Goal: Task Accomplishment & Management: Use online tool/utility

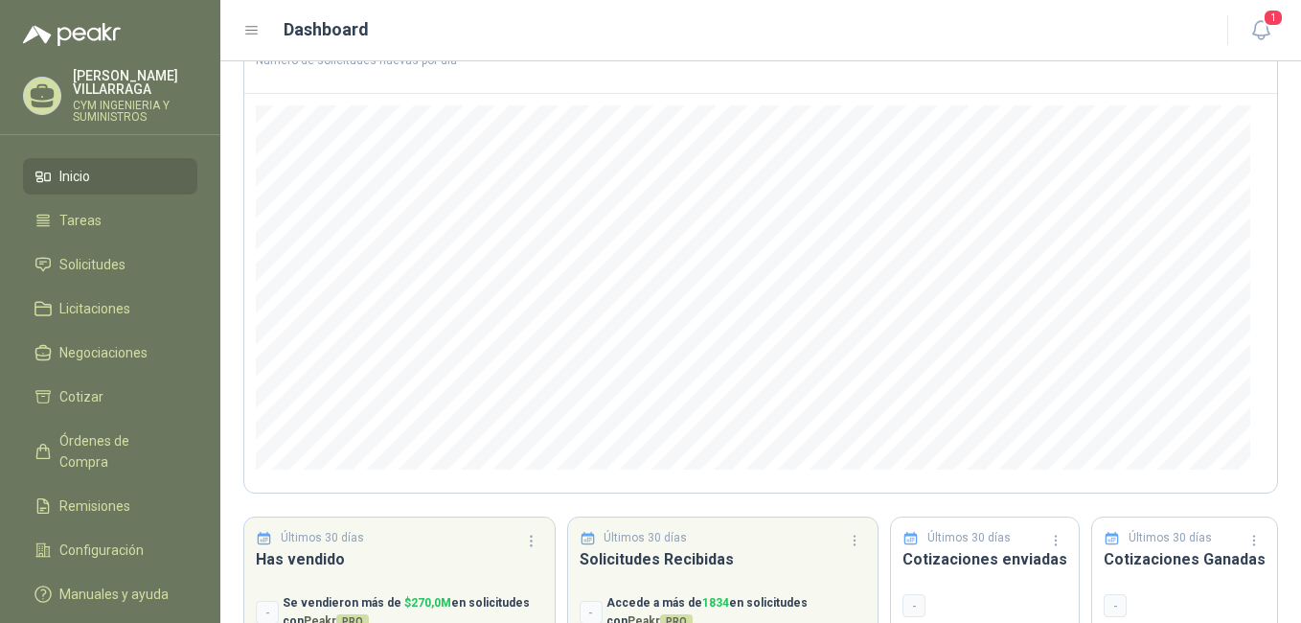
scroll to position [240, 0]
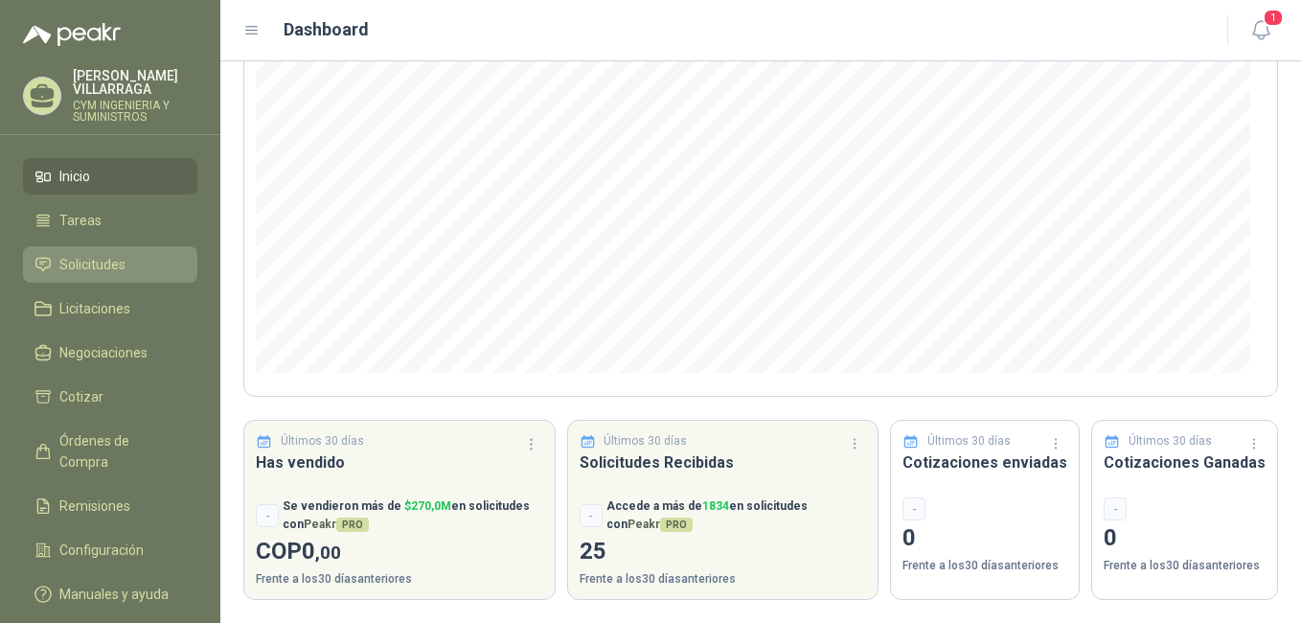
click at [93, 262] on span "Solicitudes" at bounding box center [92, 264] width 66 height 21
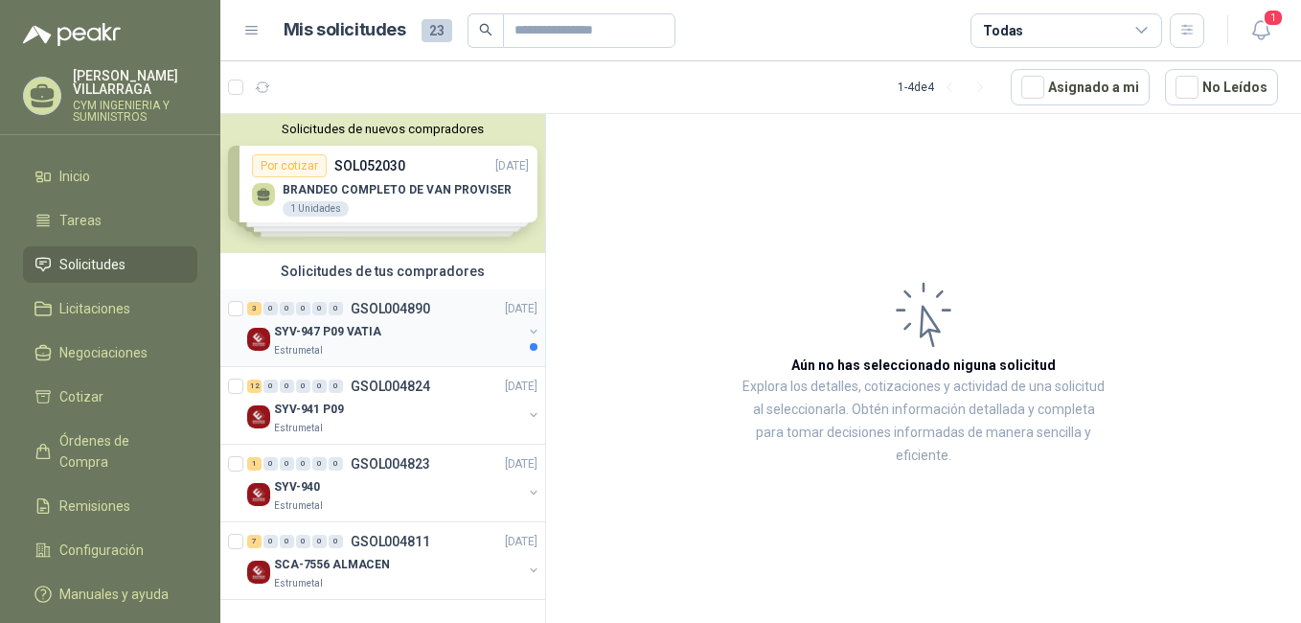
click at [374, 330] on p "SYV-947 P09 VATIA" at bounding box center [327, 332] width 107 height 18
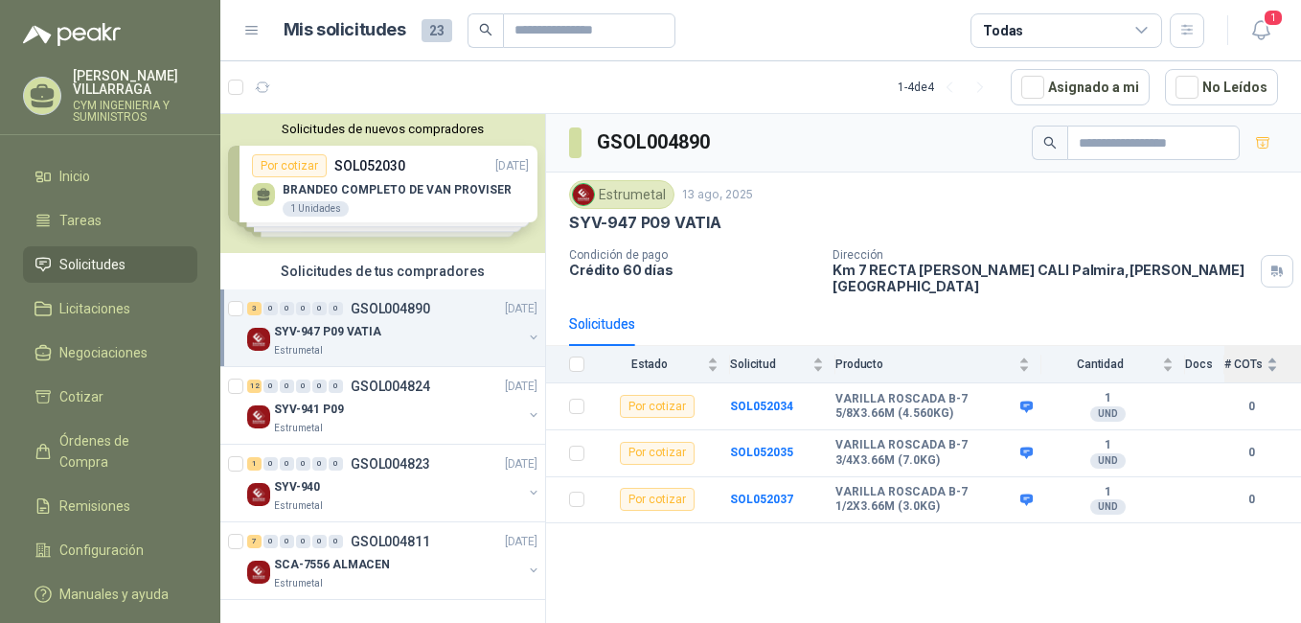
click at [1275, 355] on div "# COTs" at bounding box center [1251, 363] width 54 height 19
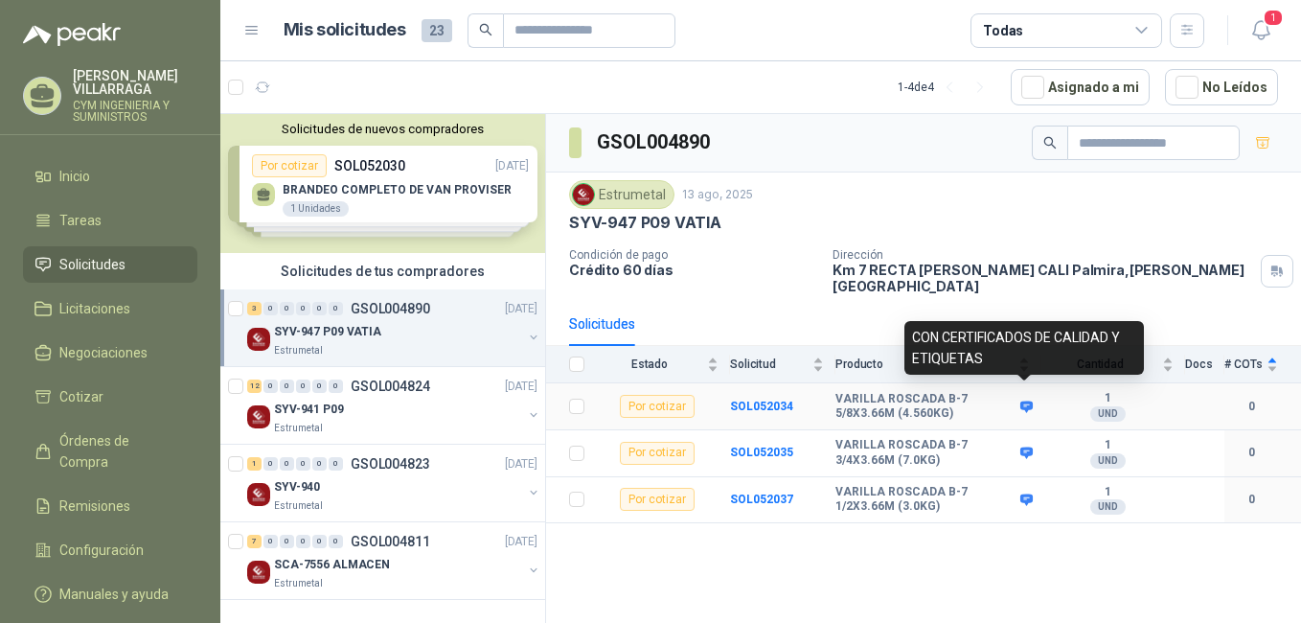
click at [1023, 399] on icon at bounding box center [1026, 406] width 14 height 14
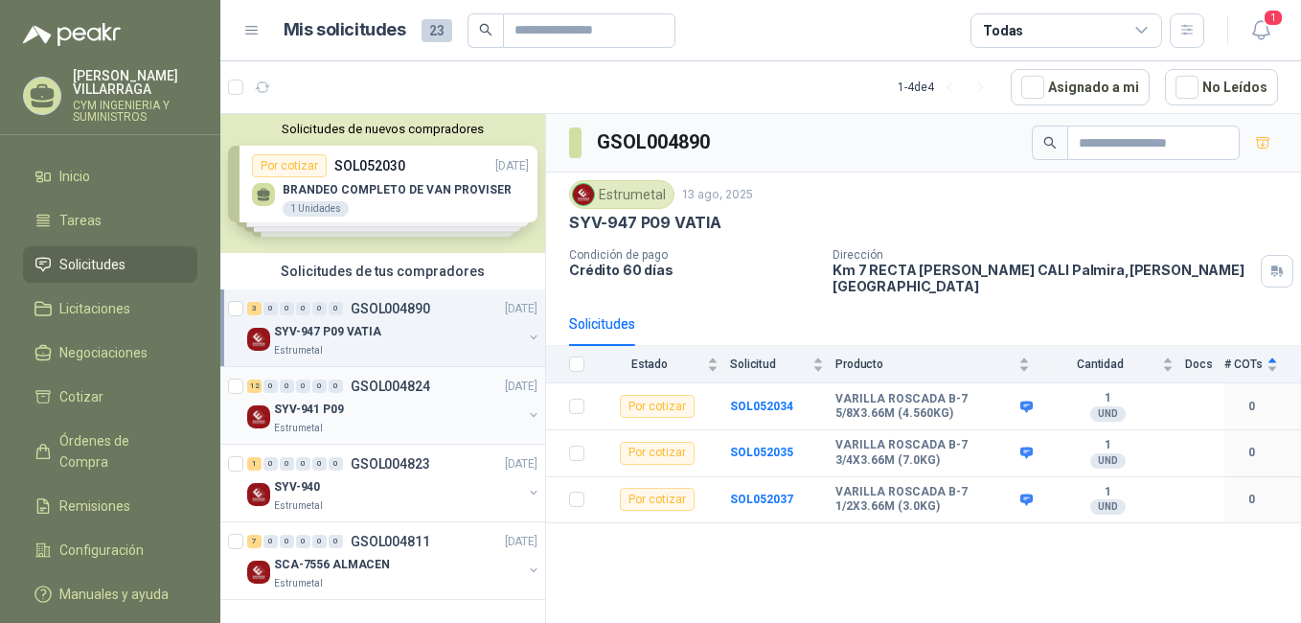
click at [405, 408] on div "SYV-941 P09" at bounding box center [398, 408] width 248 height 23
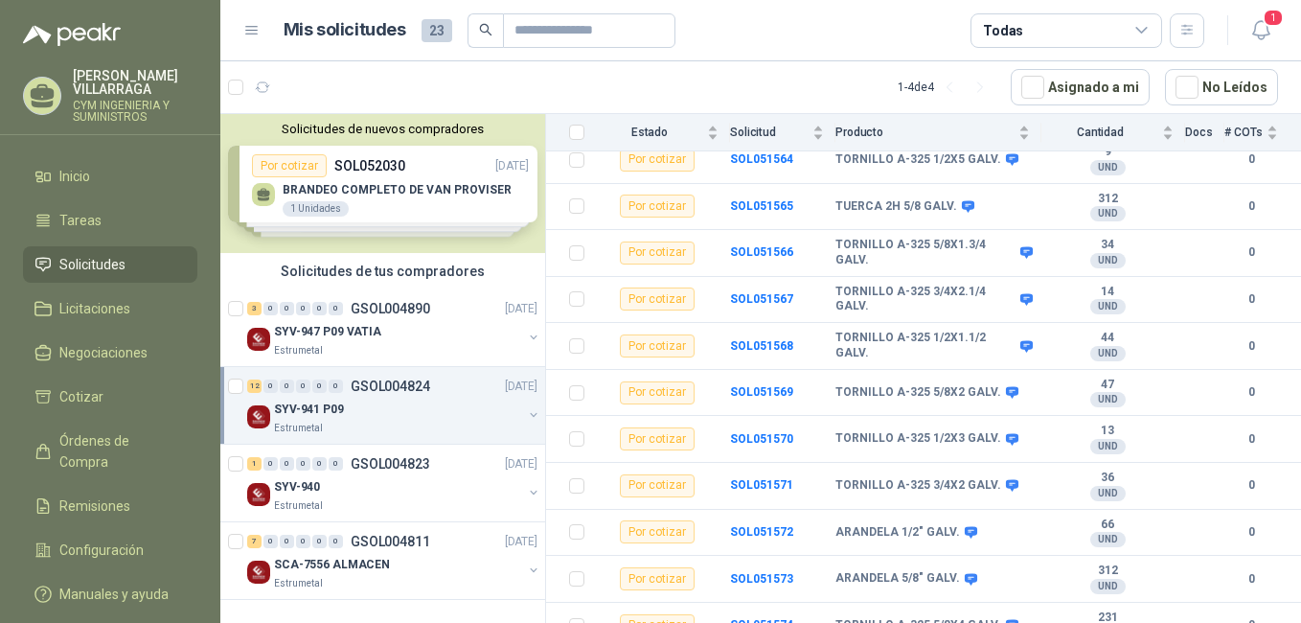
scroll to position [299, 0]
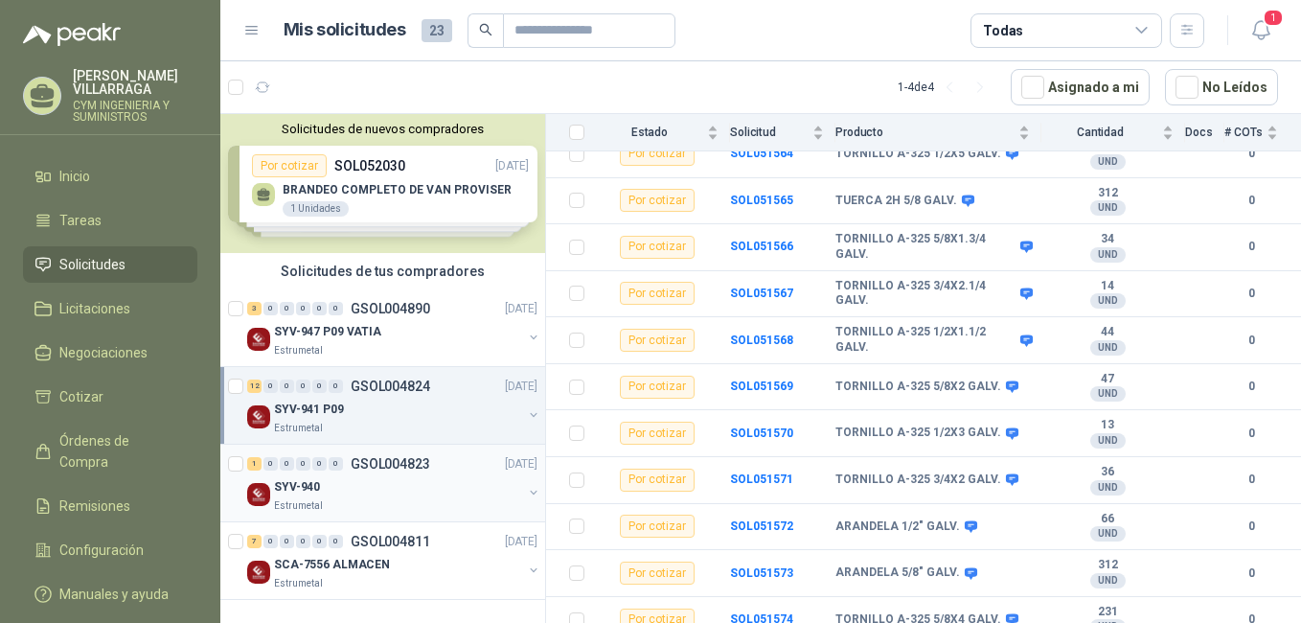
click at [357, 467] on p "GSOL004823" at bounding box center [390, 463] width 79 height 13
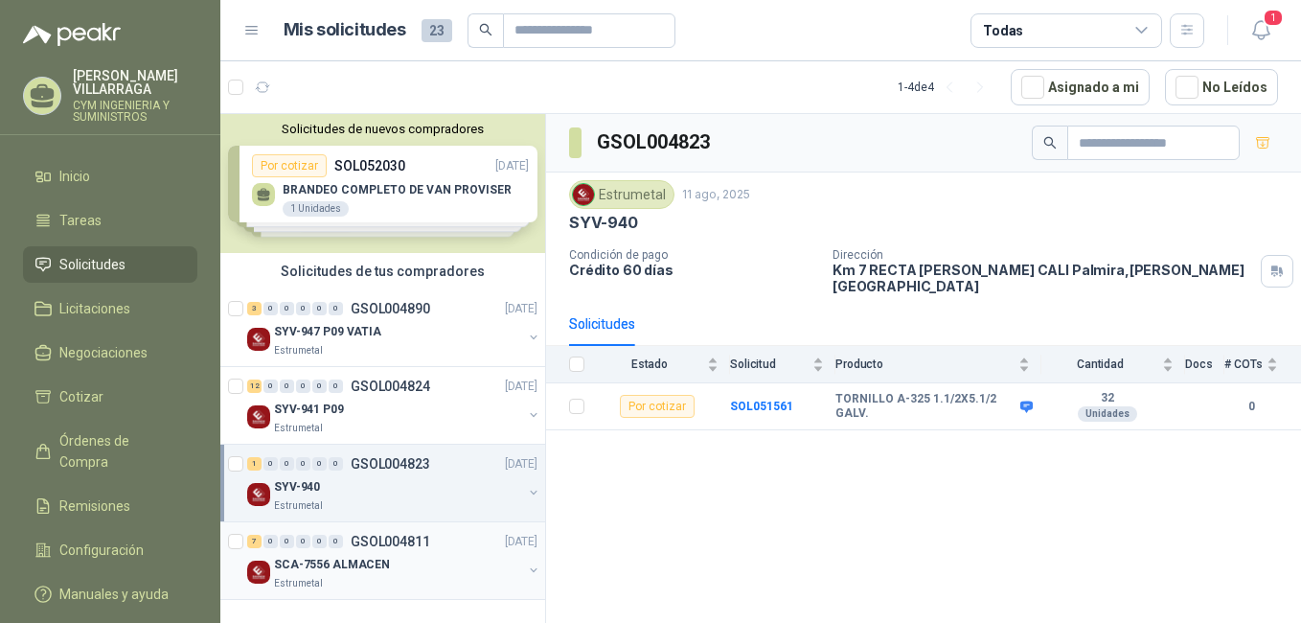
click at [379, 577] on div "Estrumetal" at bounding box center [398, 583] width 248 height 15
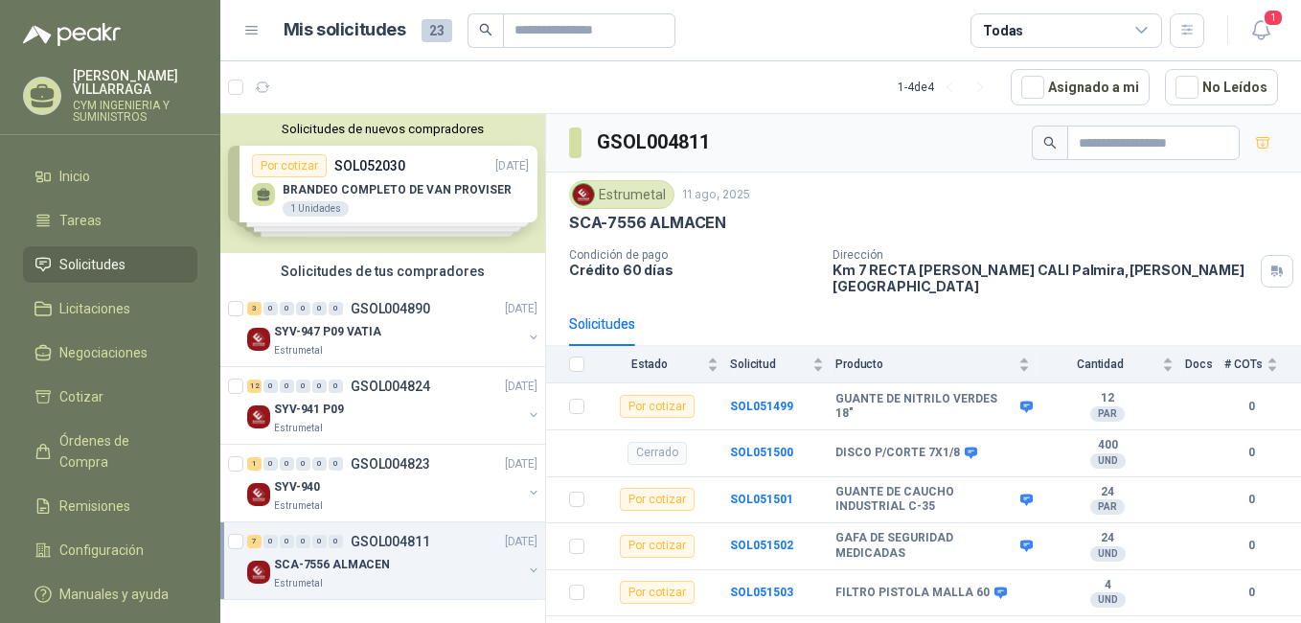
click at [402, 194] on div "Solicitudes de nuevos compradores Por cotizar SOL052030 [DATE] BRANDEO COMPLETO…" at bounding box center [382, 183] width 325 height 139
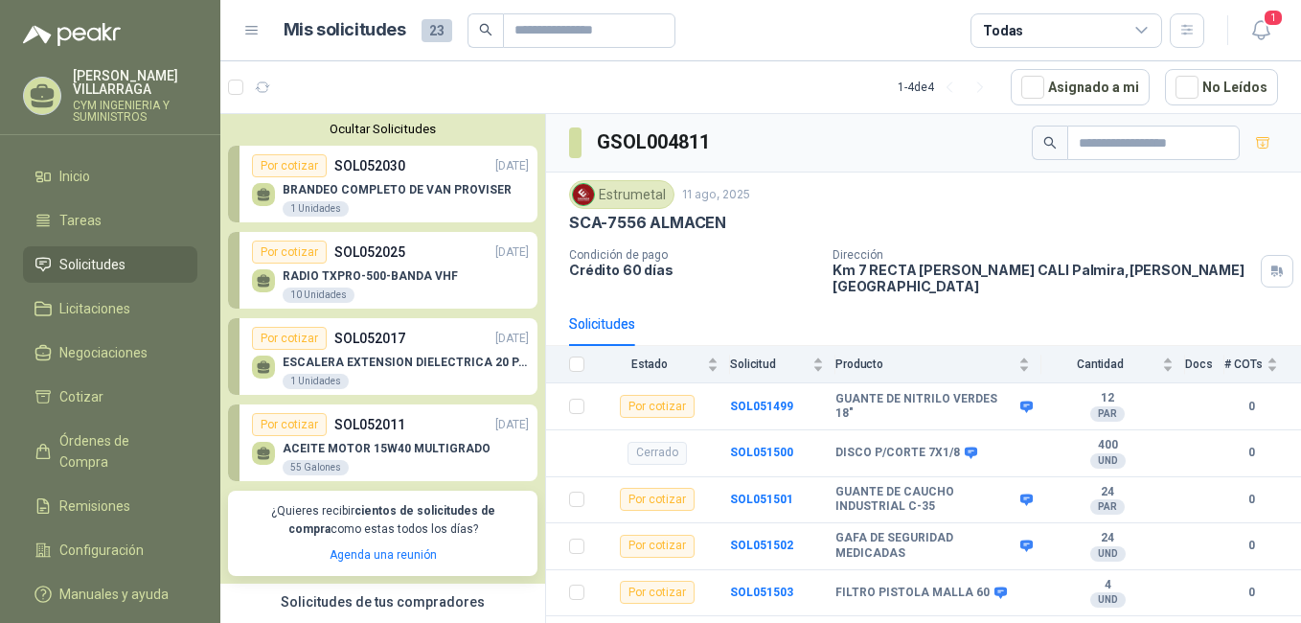
click at [370, 354] on div "ESCALERA EXTENSION DIELECTRICA 20 PASOS / 6 MTS - CERTIFICADA 1 Unidades" at bounding box center [390, 370] width 277 height 40
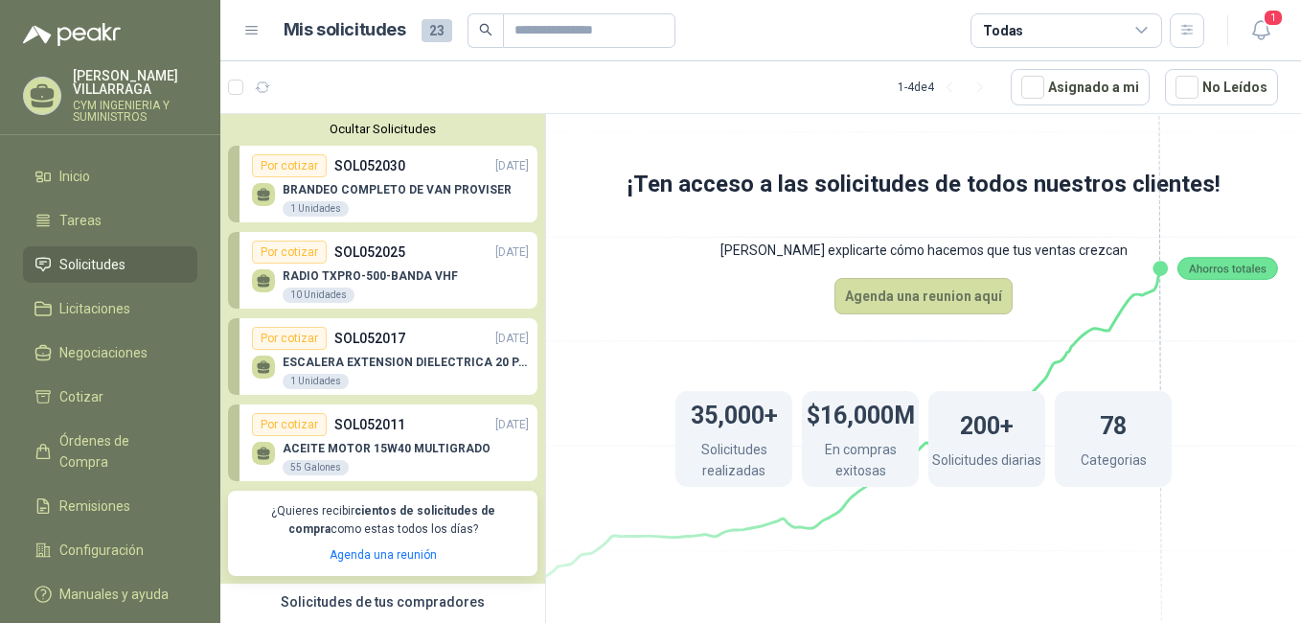
click at [391, 352] on div "ESCALERA EXTENSION DIELECTRICA 20 PASOS / 6 MTS - CERTIFICADA 1 Unidades" at bounding box center [390, 370] width 277 height 40
click at [307, 381] on div "1 Unidades" at bounding box center [316, 381] width 66 height 15
click at [289, 335] on div "Por cotizar" at bounding box center [289, 338] width 75 height 23
click at [272, 336] on div "Por cotizar" at bounding box center [289, 338] width 75 height 23
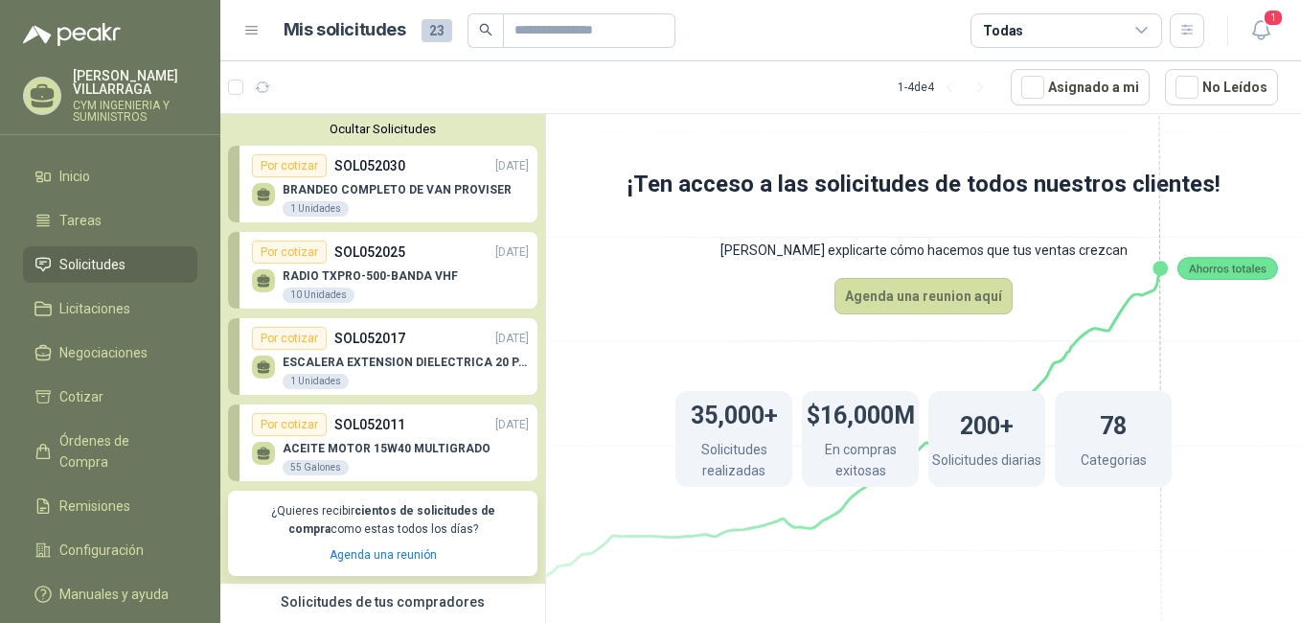
drag, startPoint x: 324, startPoint y: 338, endPoint x: 296, endPoint y: 341, distance: 27.9
click at [296, 341] on div "Por cotizar" at bounding box center [289, 338] width 75 height 23
click at [336, 344] on p "SOL052017" at bounding box center [369, 338] width 71 height 21
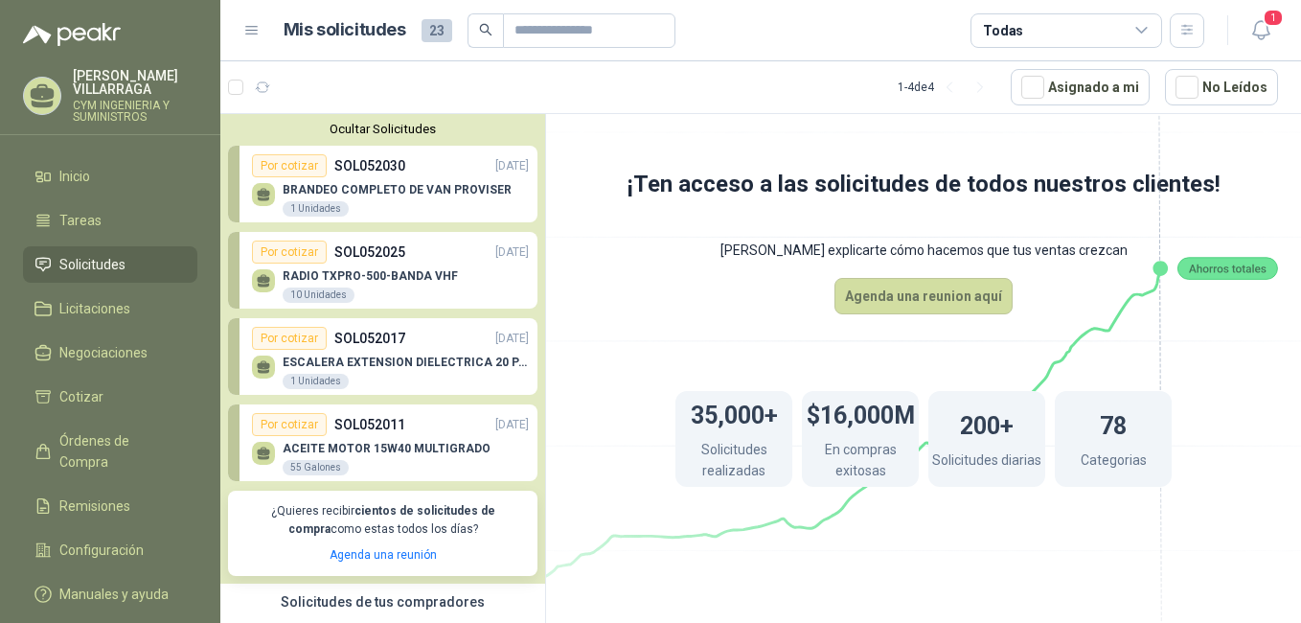
click at [340, 263] on div "Por cotizar SOL052025 [DATE]" at bounding box center [390, 251] width 277 height 23
click at [281, 239] on link "Por cotizar SOL052025 [DATE] RADIO TXPRO-500-BANDA VHF 10 Unidades" at bounding box center [382, 270] width 309 height 77
click at [291, 163] on div "Por cotizar" at bounding box center [289, 165] width 75 height 23
click at [288, 163] on div "Por cotizar" at bounding box center [289, 165] width 75 height 23
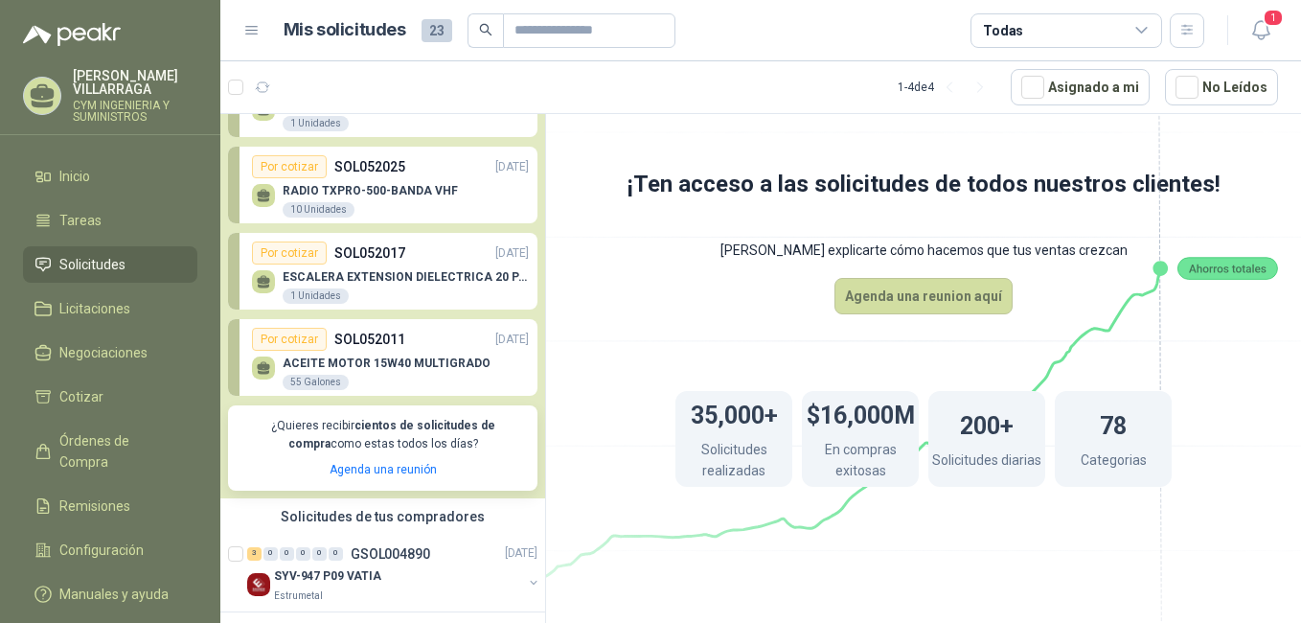
scroll to position [74, 0]
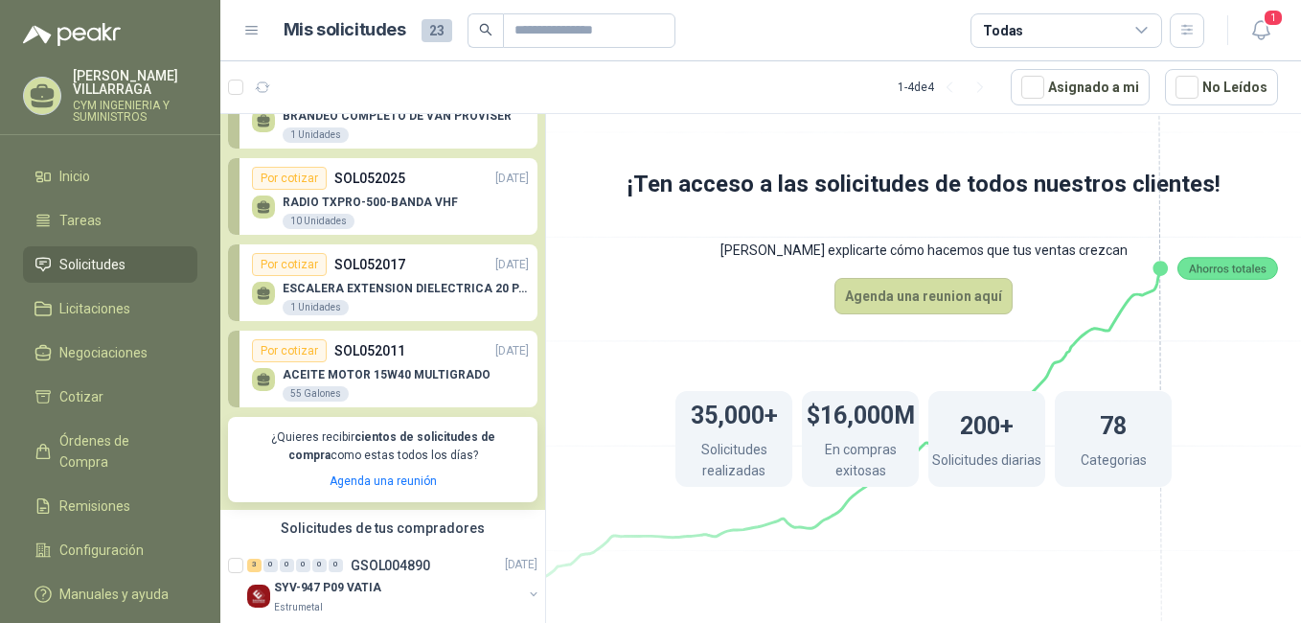
click at [400, 446] on p "¿Quieres recibir cientos de solicitudes de compra como estas todos los días?" at bounding box center [382, 446] width 286 height 36
click at [574, 504] on icon at bounding box center [923, 327] width 1073 height 905
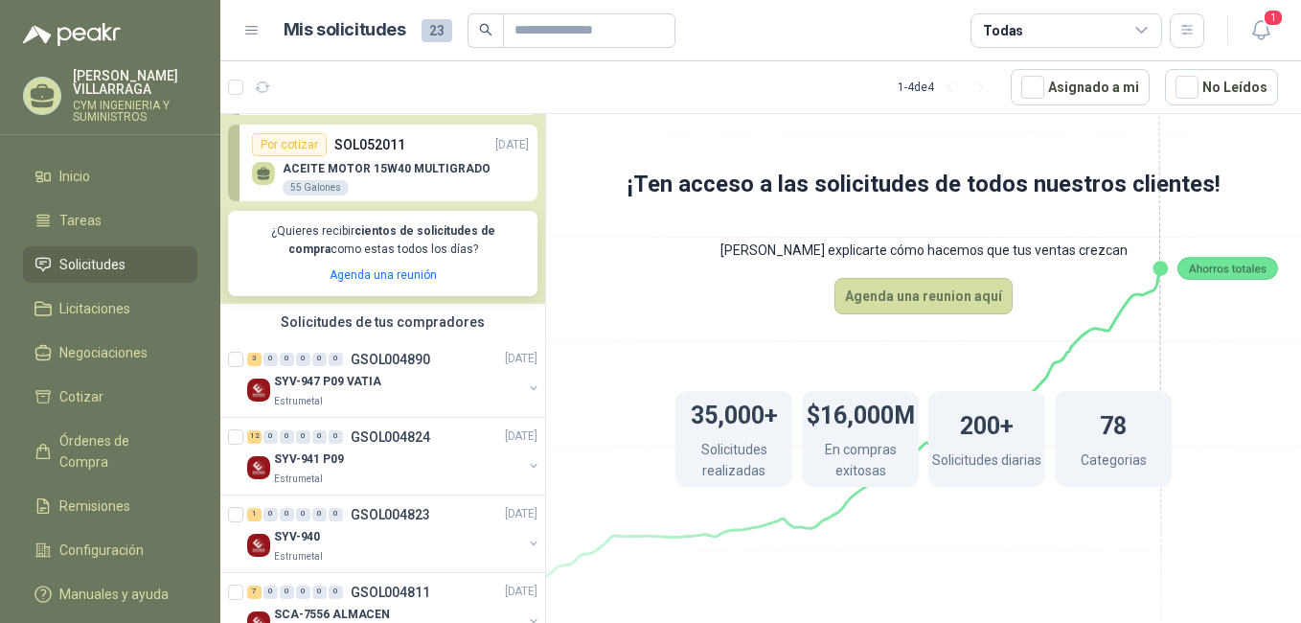
scroll to position [329, 0]
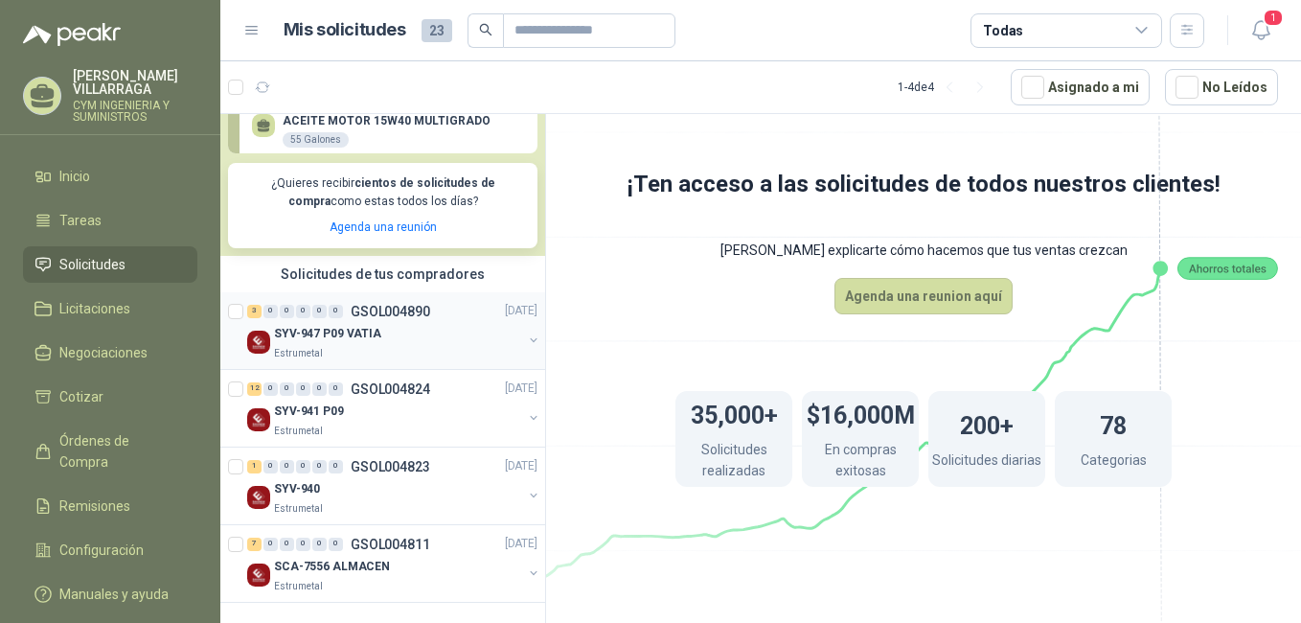
click at [367, 337] on p "SYV-947 P09 VATIA" at bounding box center [327, 334] width 107 height 18
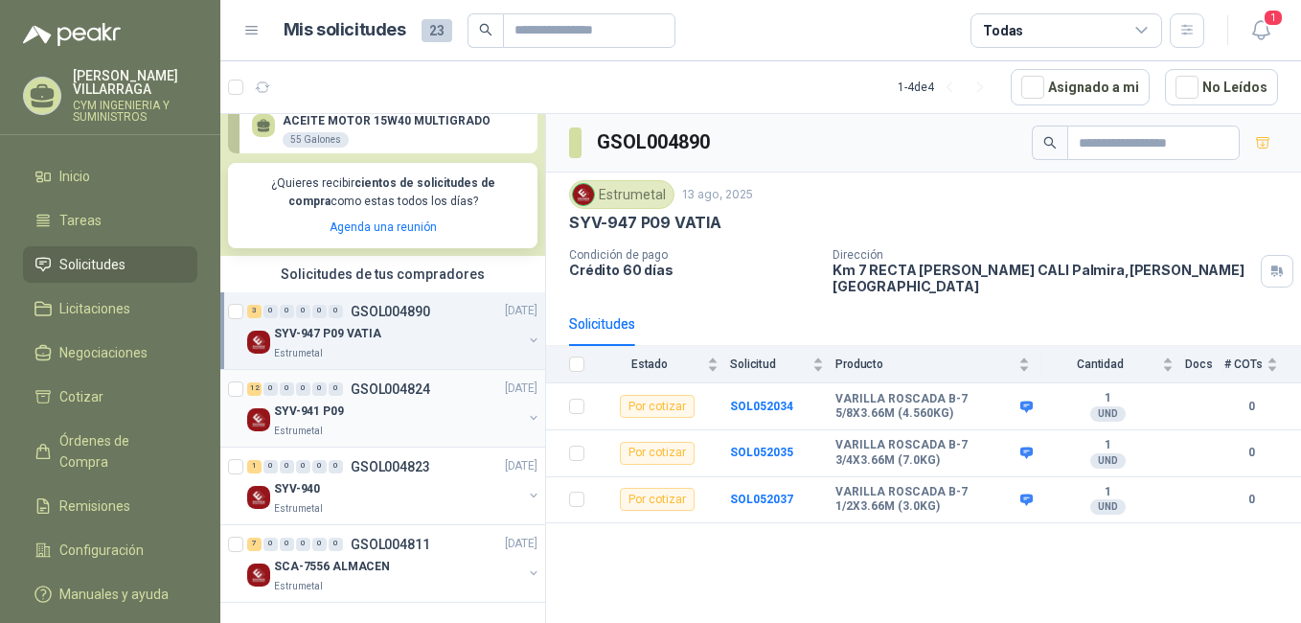
click at [397, 404] on div "SYV-941 P09" at bounding box center [398, 411] width 248 height 23
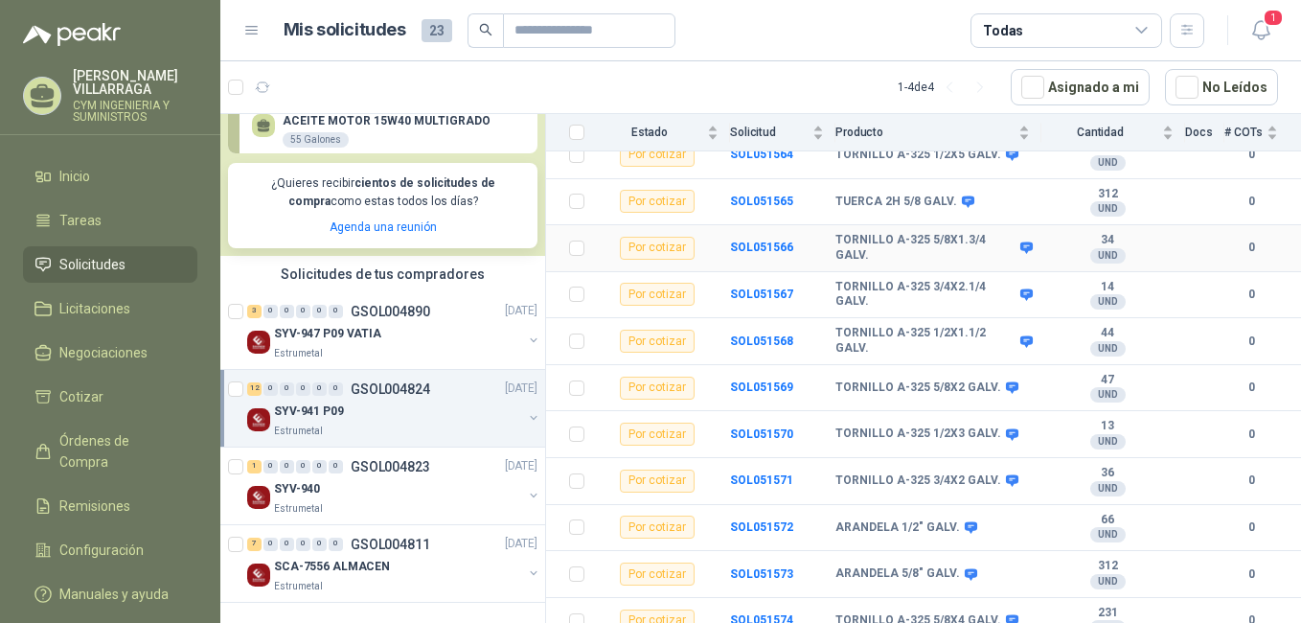
scroll to position [299, 0]
click at [647, 468] on div "Por cotizar" at bounding box center [657, 479] width 75 height 23
click at [888, 425] on b "TORNILLO A-325 1/2X3 GALV." at bounding box center [918, 432] width 166 height 15
click at [776, 426] on b "SOL051570" at bounding box center [761, 432] width 63 height 13
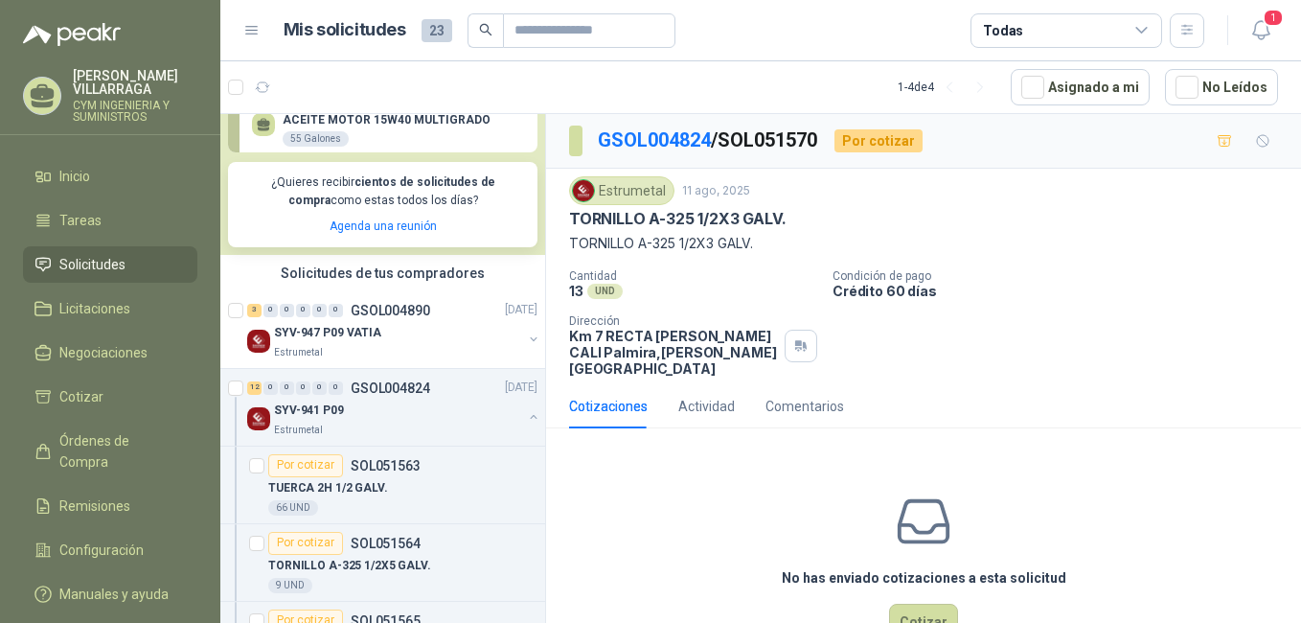
scroll to position [43, 0]
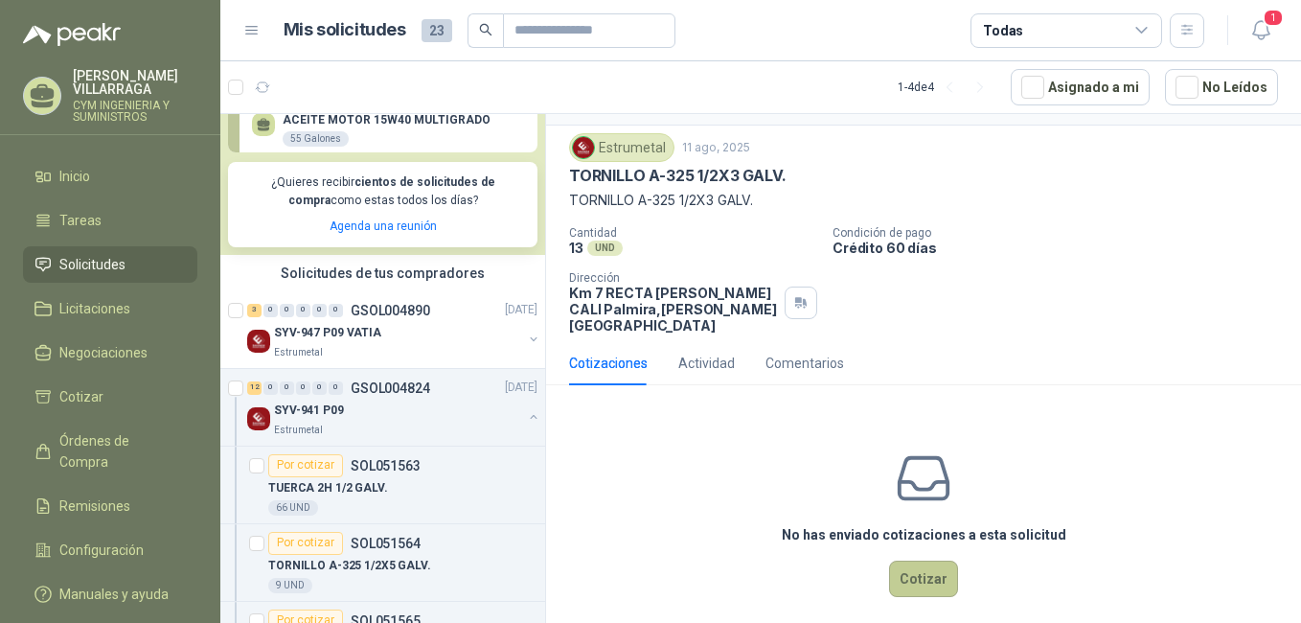
click at [923, 563] on button "Cotizar" at bounding box center [923, 578] width 69 height 36
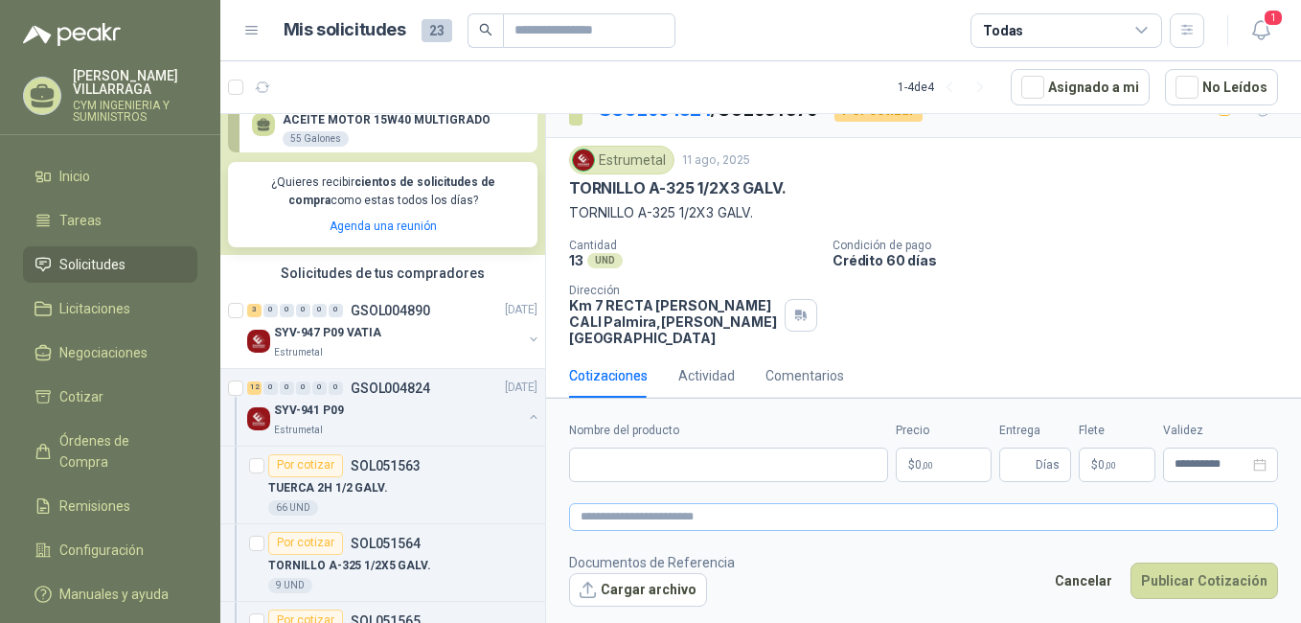
scroll to position [30, 0]
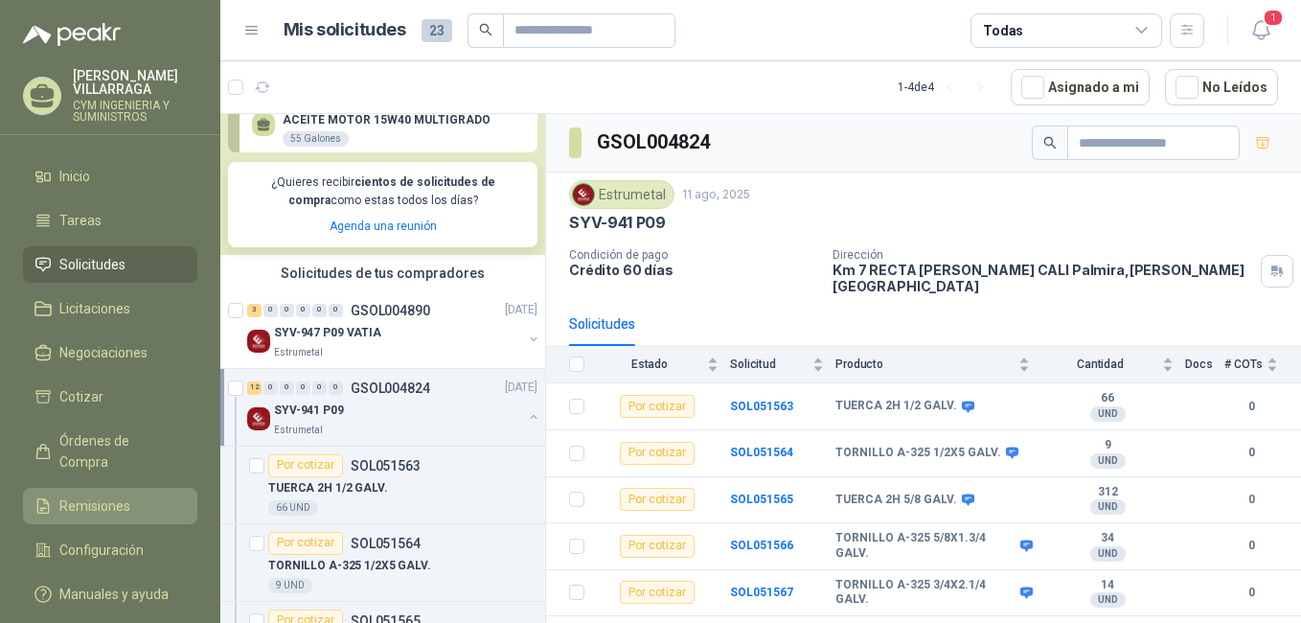
click at [122, 495] on span "Remisiones" at bounding box center [94, 505] width 71 height 21
